Goal: Obtain resource: Download file/media

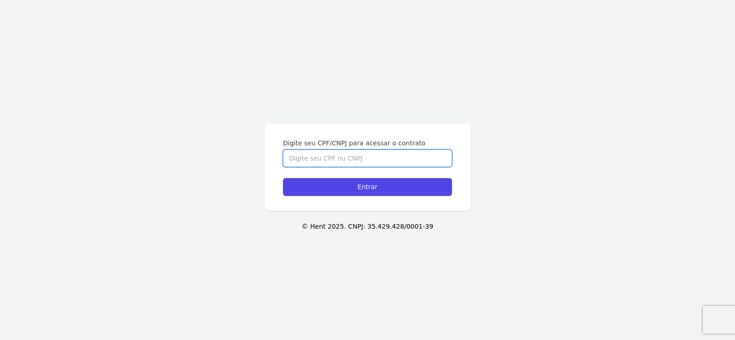
click at [321, 156] on input "Digite seu CPF/CNPJ para acessar o contrato" at bounding box center [367, 157] width 169 height 17
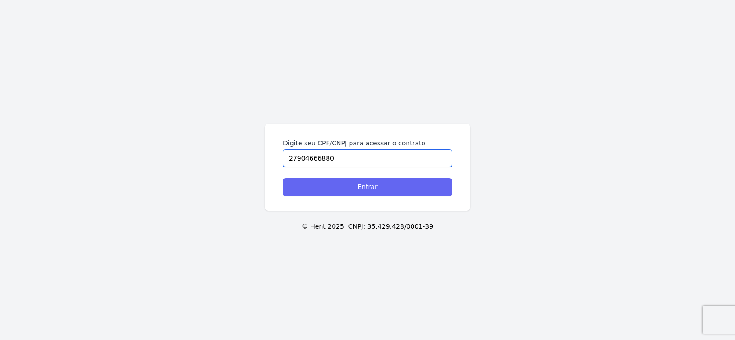
type input "27904666880"
click at [373, 187] on input "Entrar" at bounding box center [367, 187] width 169 height 18
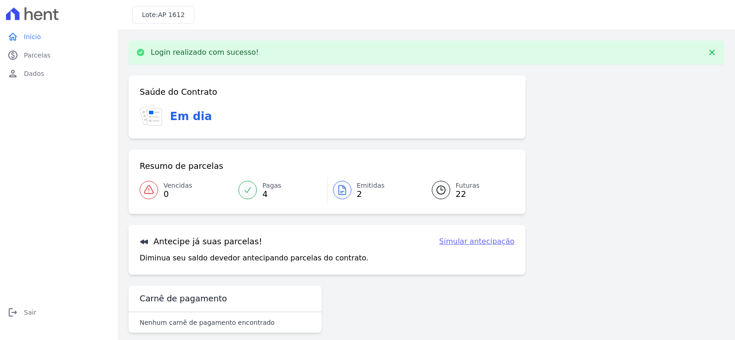
click at [367, 187] on span "Emitidas" at bounding box center [371, 186] width 28 height 10
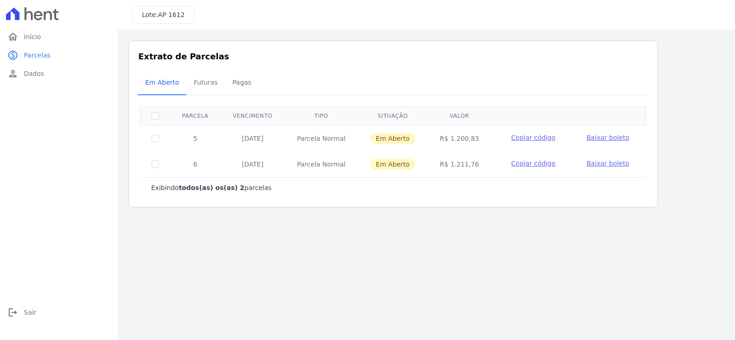
click at [591, 136] on span "Baixar boleto" at bounding box center [608, 137] width 43 height 7
